Goal: Information Seeking & Learning: Check status

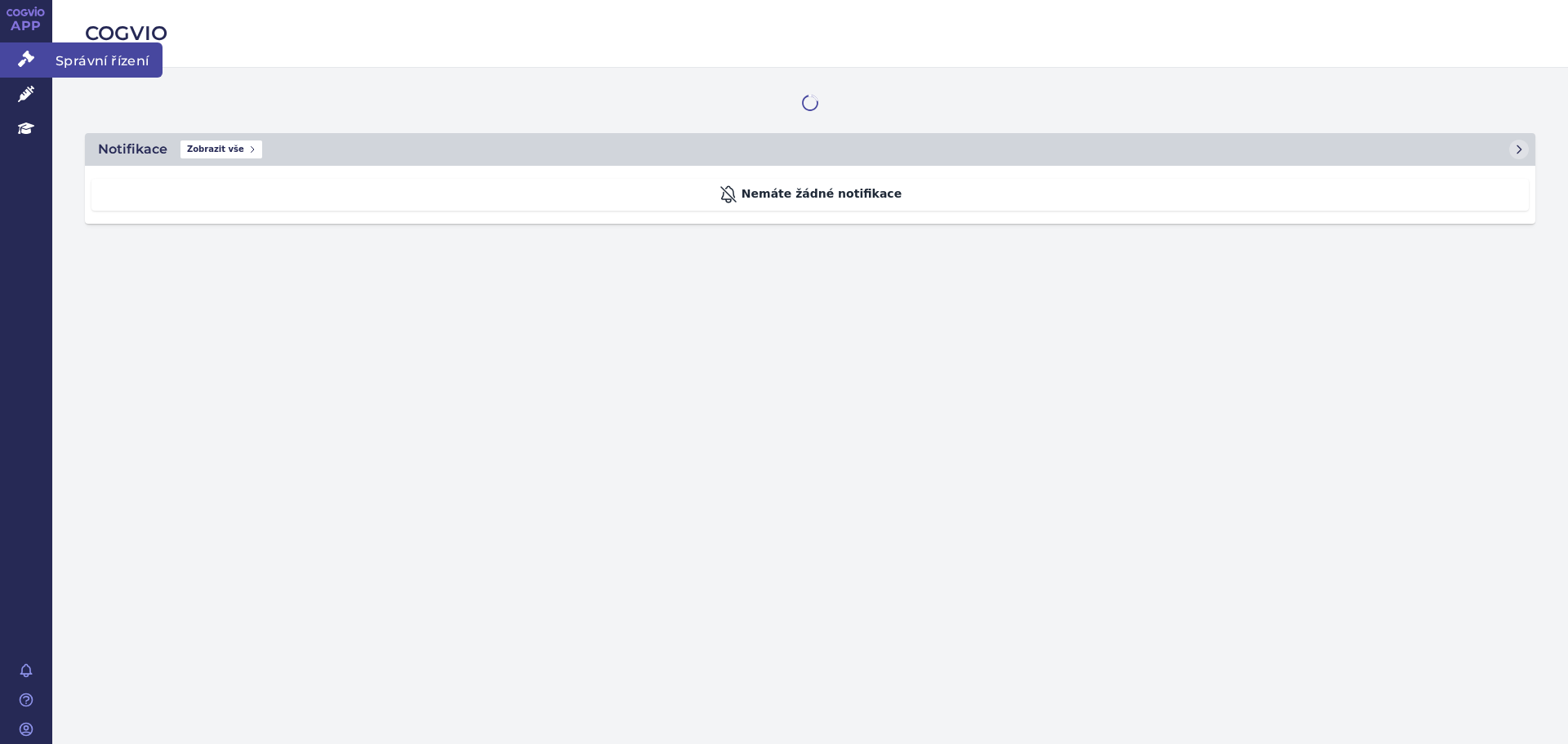
click at [19, 49] on link "Správní řízení" at bounding box center [26, 59] width 52 height 34
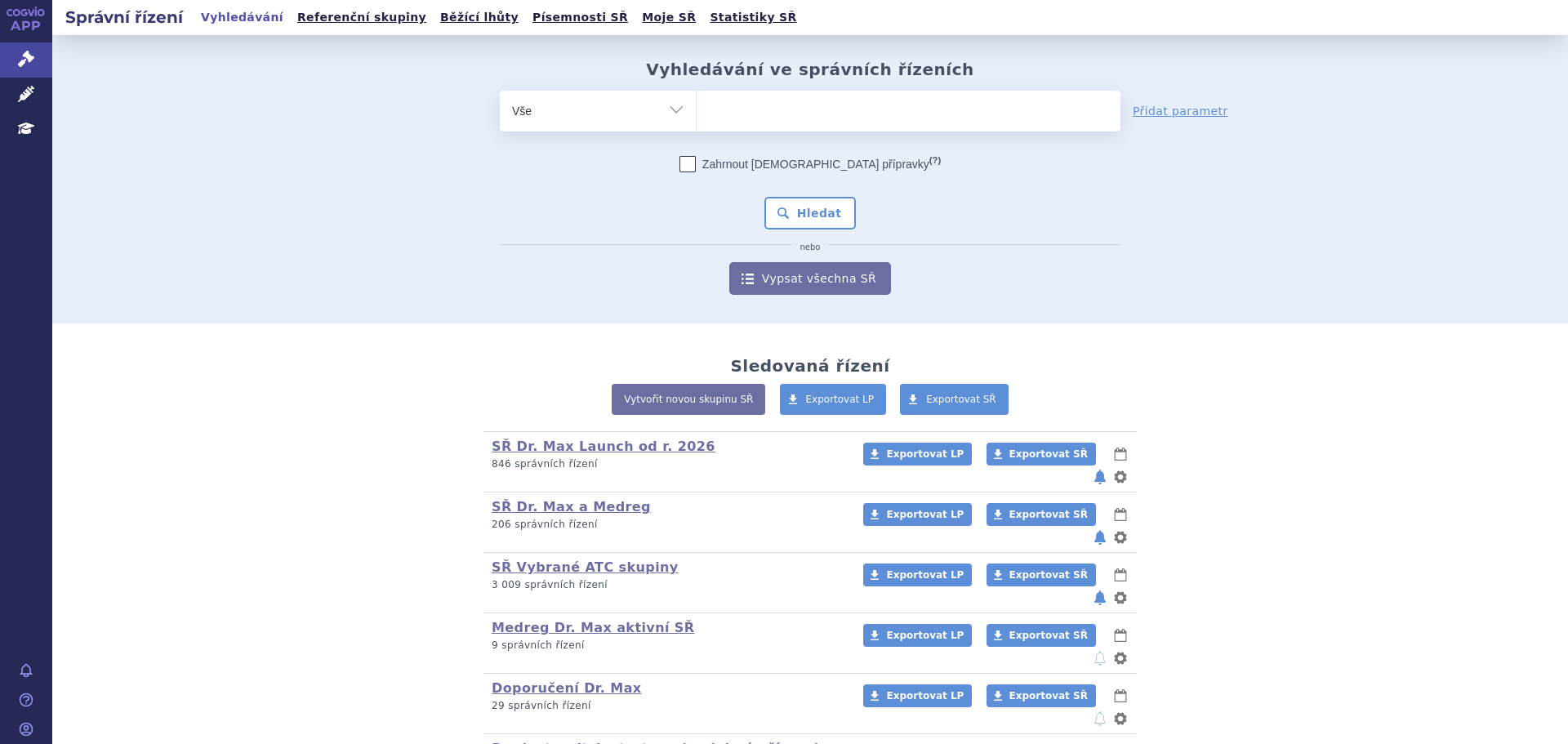
click at [765, 119] on ul at bounding box center [909, 107] width 424 height 34
click at [697, 119] on select at bounding box center [696, 109] width 1 height 41
paste input "0194956"
type input "0194956"
select select "0194956"
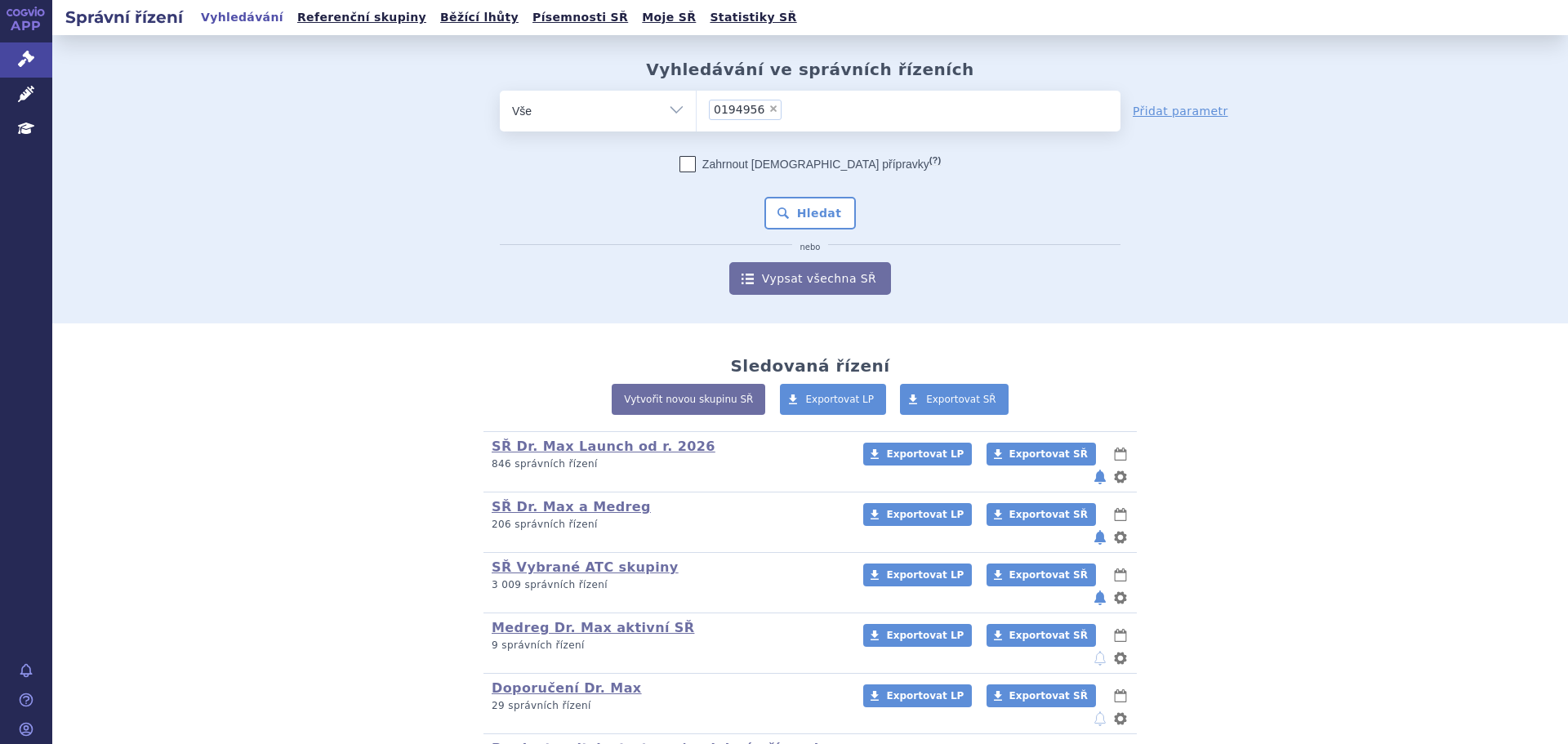
click at [816, 102] on ul "× 0194956" at bounding box center [909, 108] width 424 height 36
click at [697, 102] on select "0194956" at bounding box center [696, 109] width 1 height 41
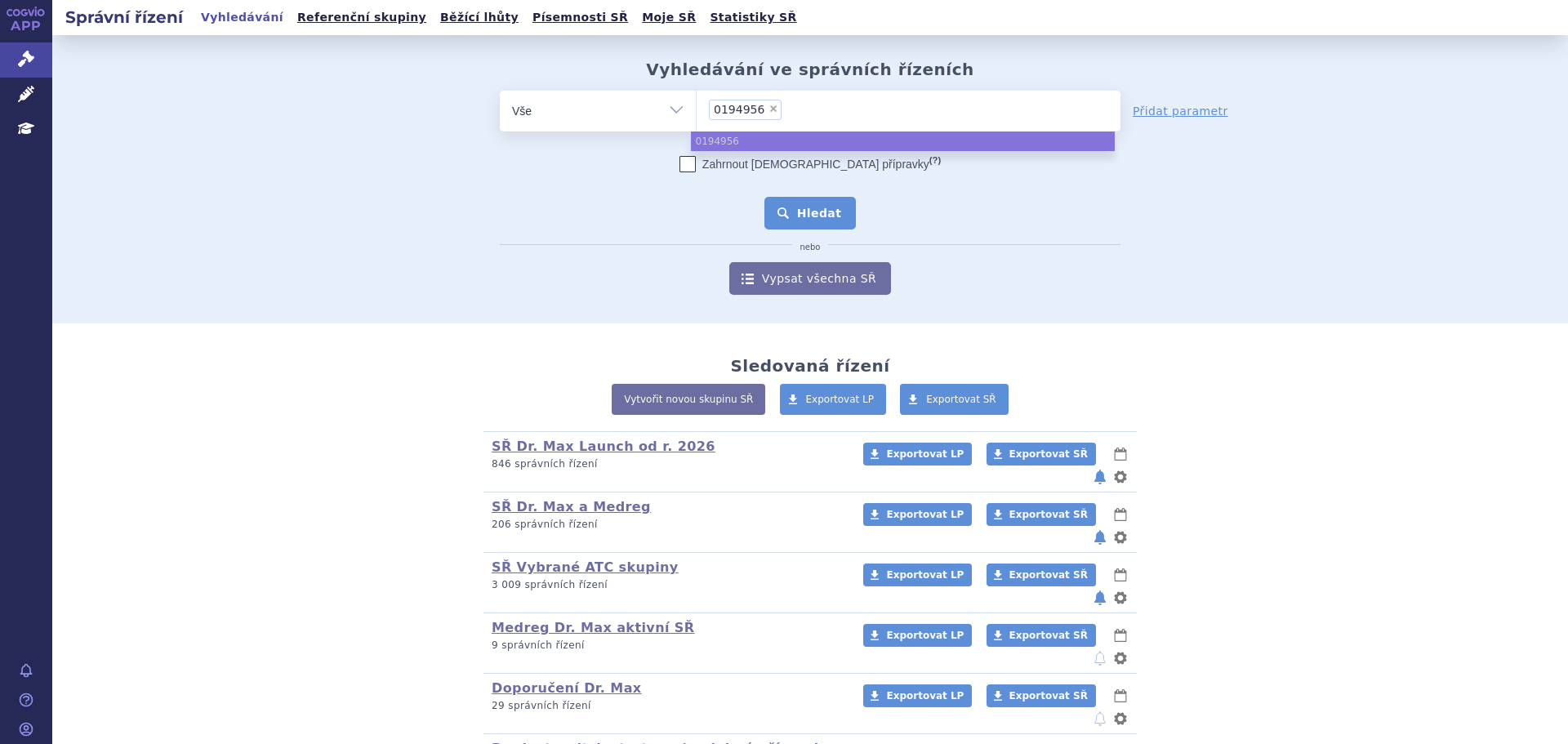
click at [790, 212] on button "Hledat" at bounding box center [810, 214] width 92 height 33
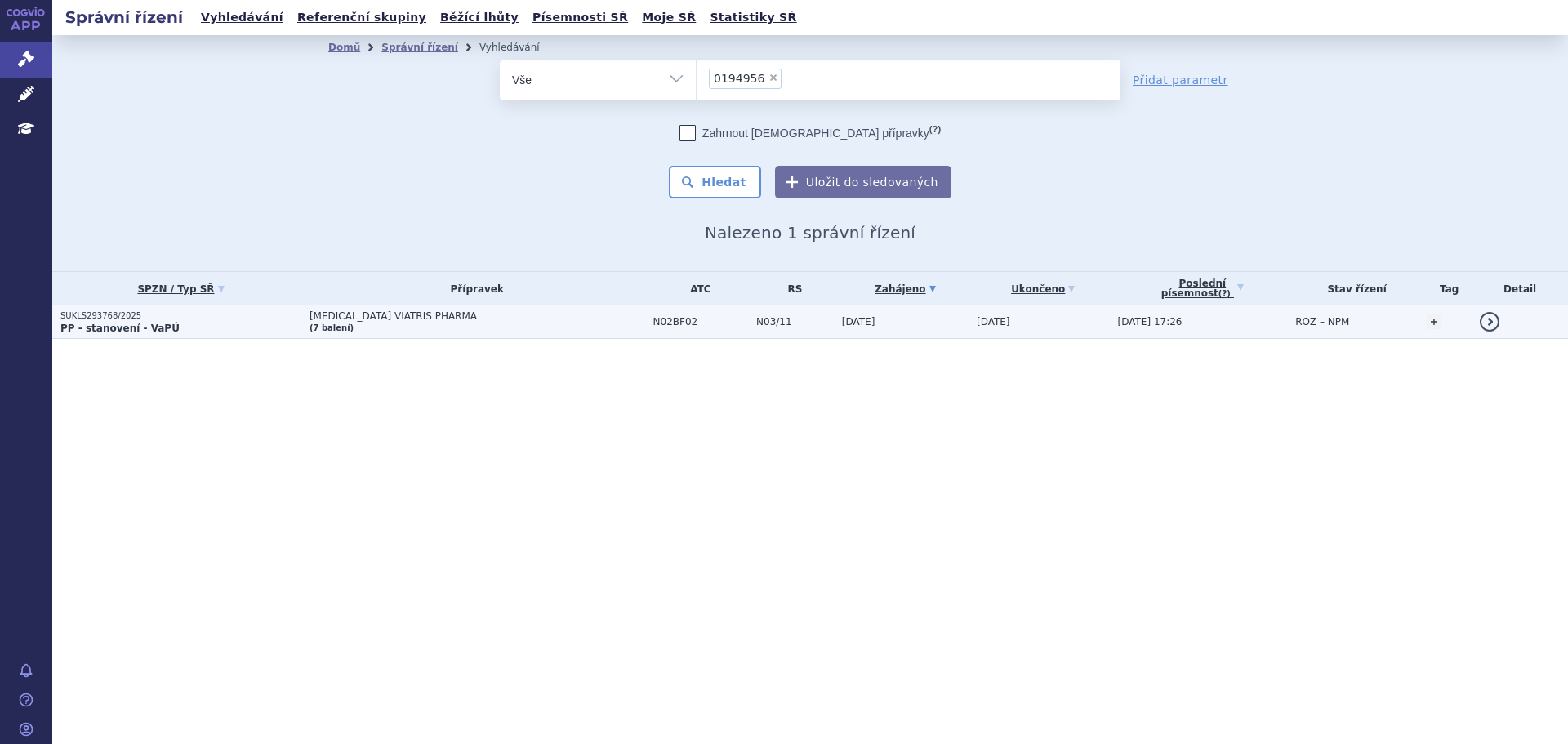
click at [202, 326] on p "PP - stanovení - VaPÚ" at bounding box center [181, 327] width 241 height 13
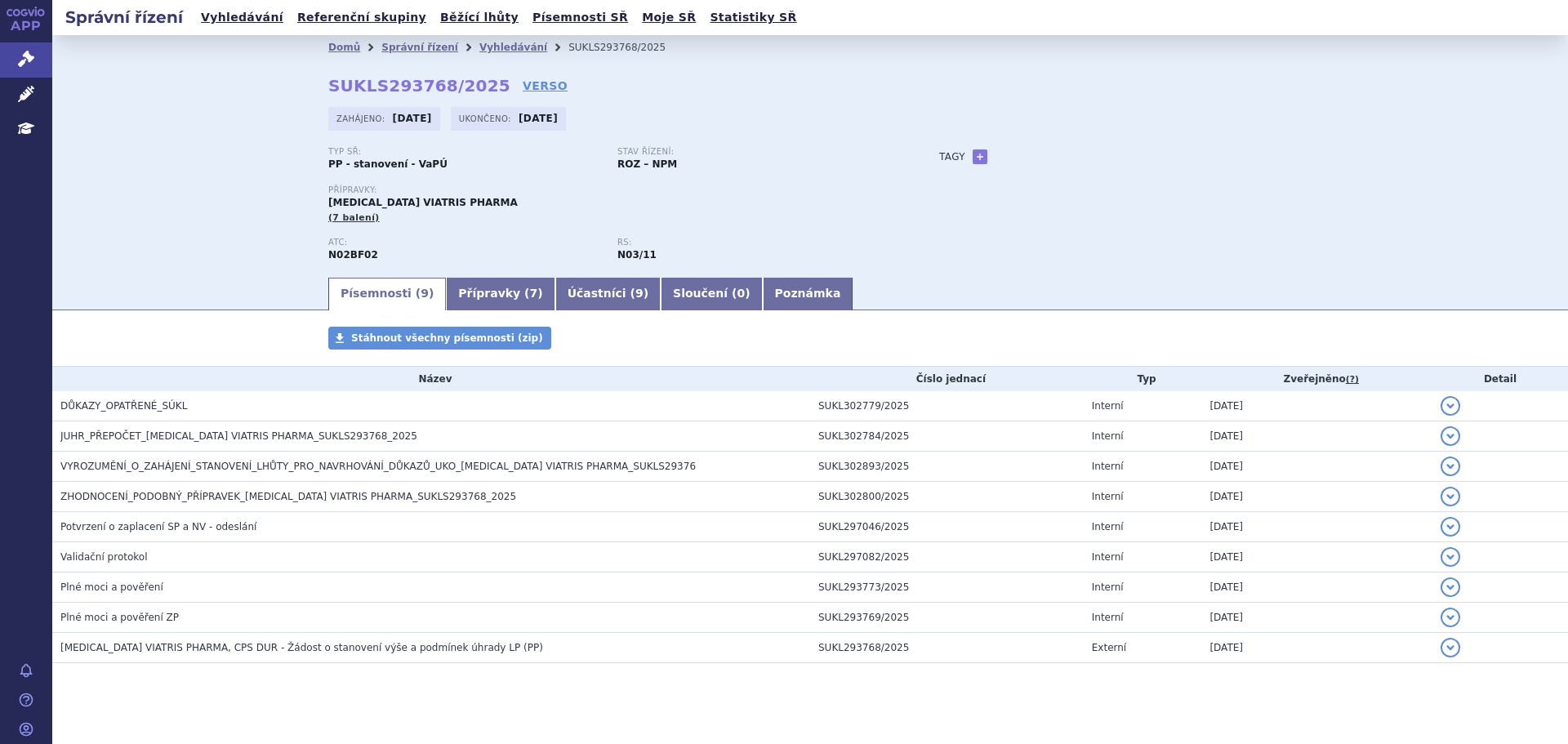
drag, startPoint x: 1162, startPoint y: 145, endPoint x: 1178, endPoint y: 59, distance: 87.5
click at [1162, 145] on div "Domů Správní řízení Vyhledávání SUKLS293768/2025 SUKLS293768/2025 VERSO Zahájen…" at bounding box center [810, 168] width 1029 height 215
click at [331, 52] on link "Domů" at bounding box center [344, 47] width 32 height 11
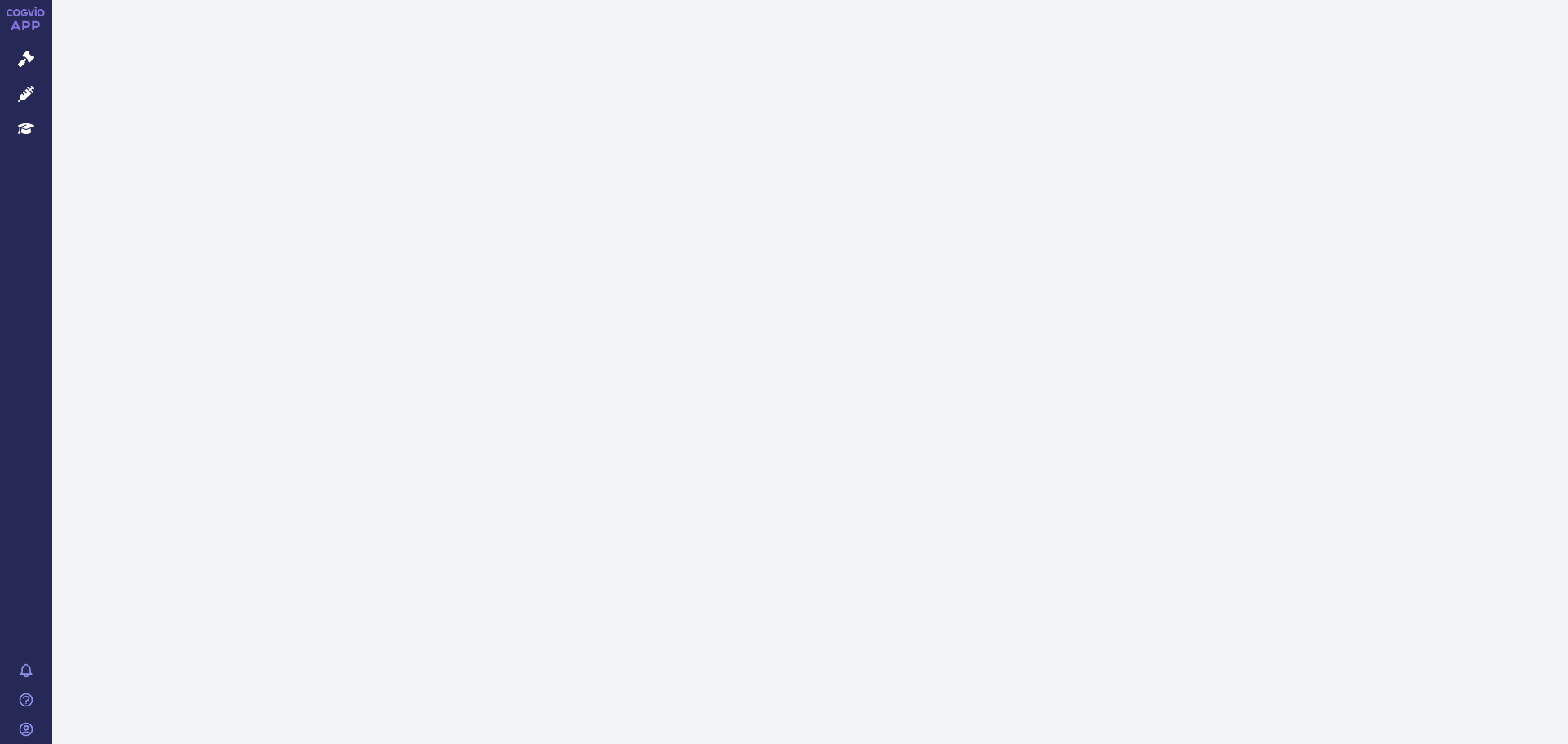
click at [18, 60] on icon at bounding box center [26, 58] width 17 height 16
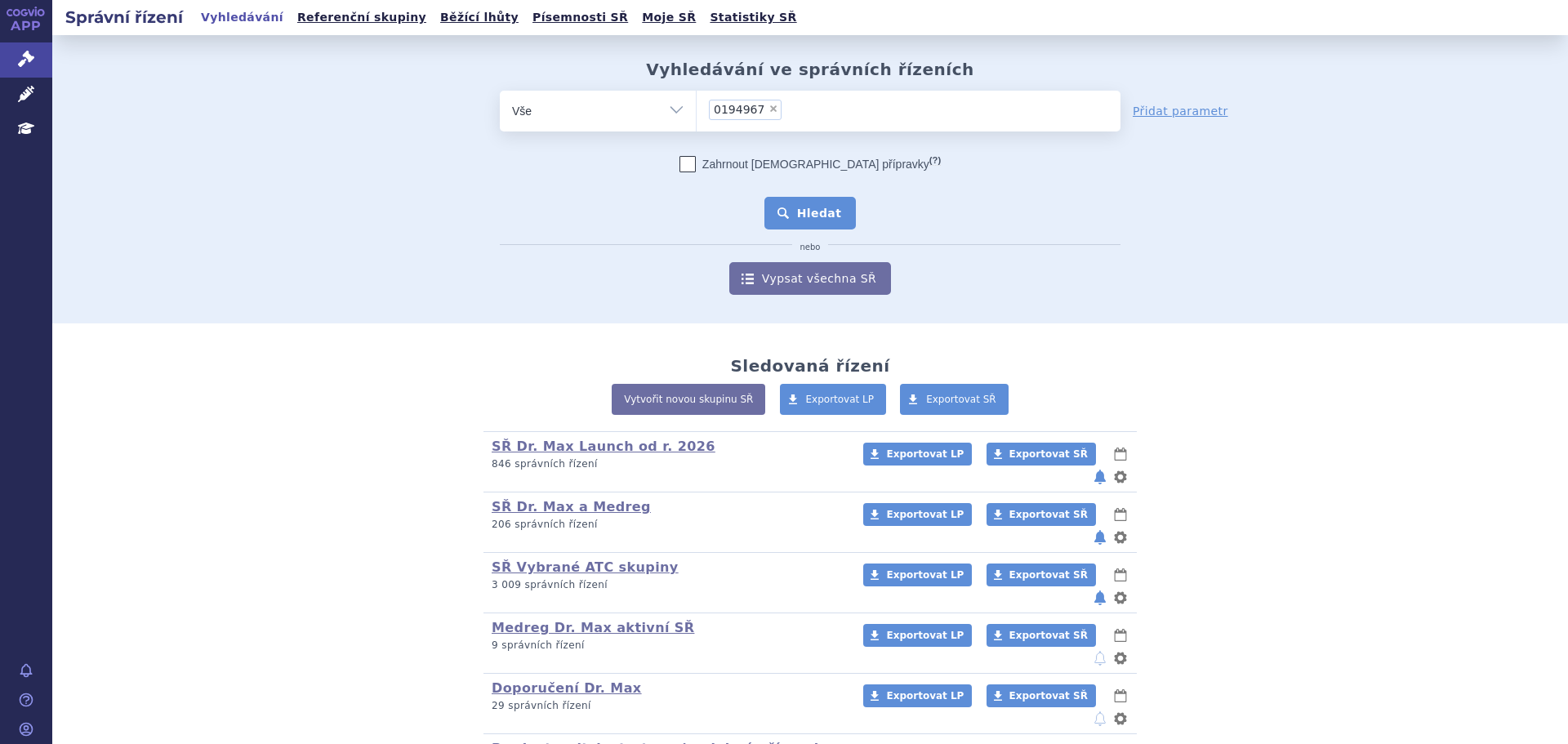
click at [827, 210] on button "Hledat" at bounding box center [810, 214] width 92 height 33
